Goal: Check status: Check status

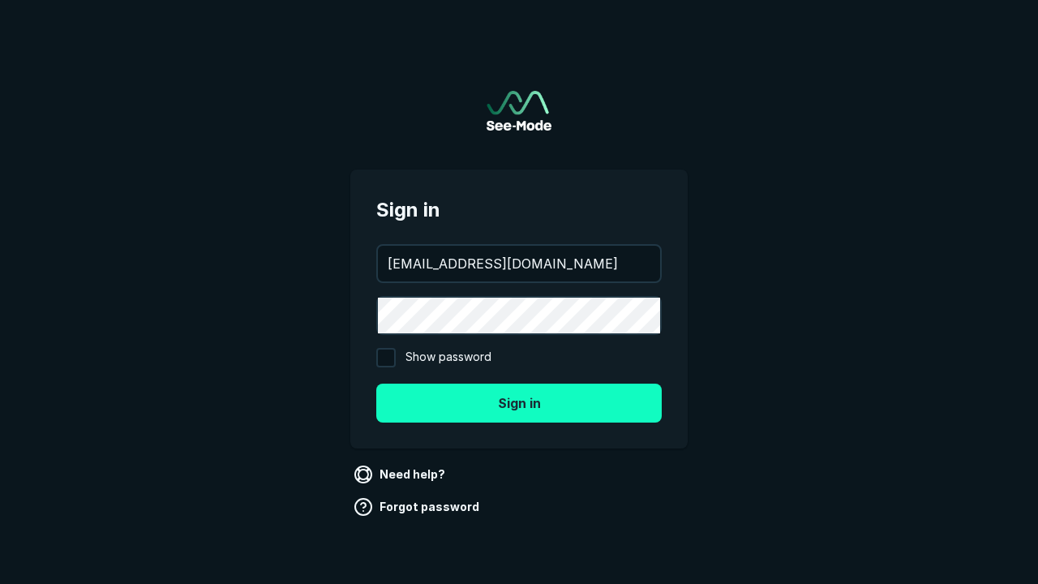
click at [519, 402] on button "Sign in" at bounding box center [518, 402] width 285 height 39
